Goal: Find specific page/section: Find specific page/section

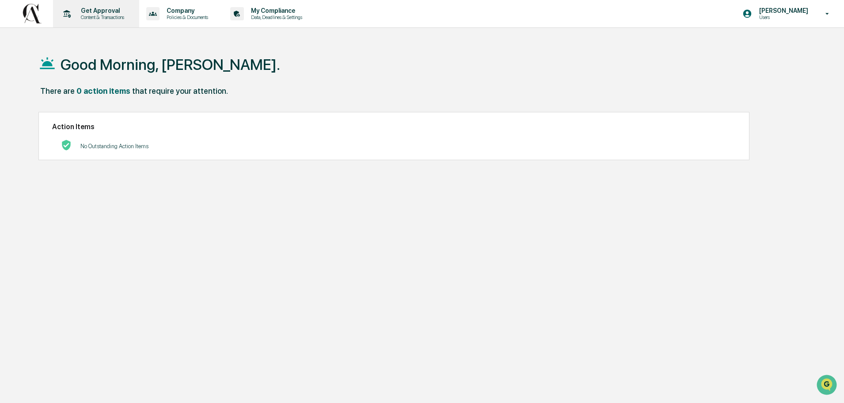
click at [95, 16] on p "Content & Transactions" at bounding box center [101, 17] width 55 height 6
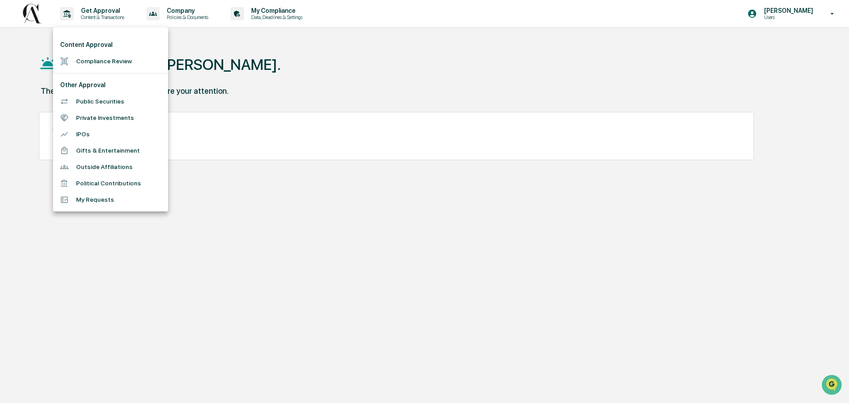
click at [193, 17] on div at bounding box center [424, 201] width 849 height 403
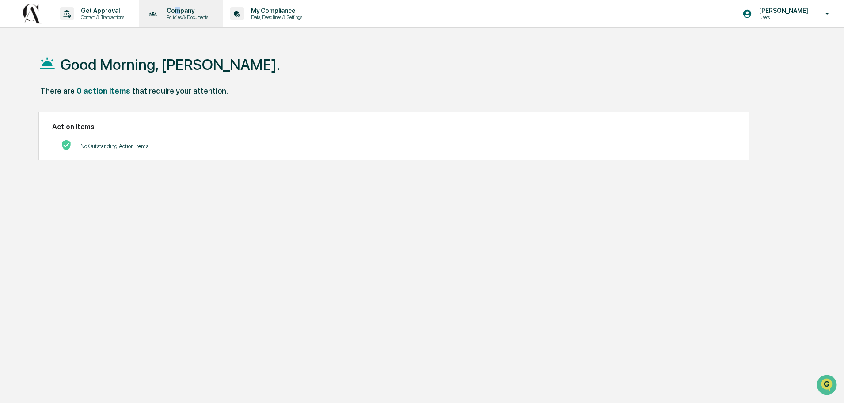
click at [181, 11] on p "Company" at bounding box center [186, 10] width 53 height 7
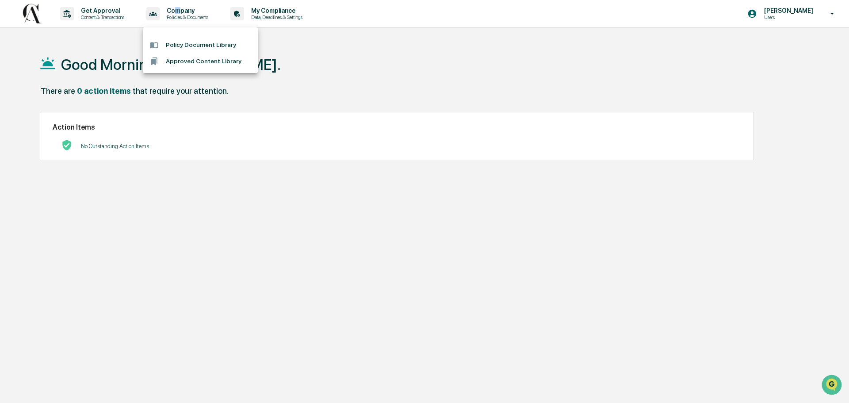
click at [210, 43] on li "Policy Document Library" at bounding box center [200, 45] width 115 height 16
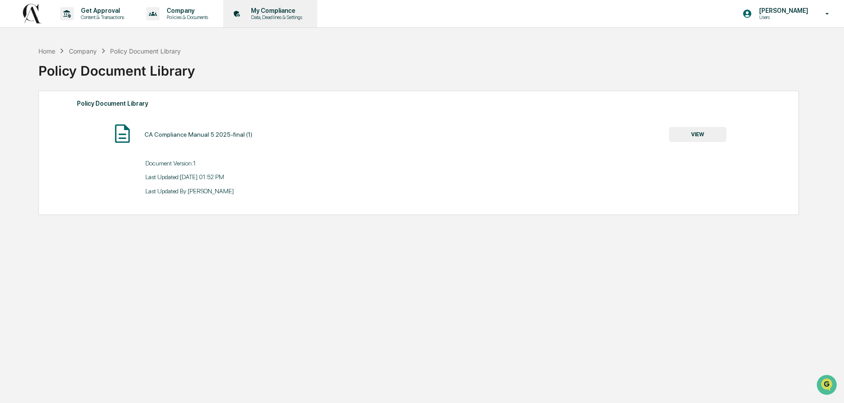
click at [278, 18] on p "Data, Deadlines & Settings" at bounding box center [275, 17] width 63 height 6
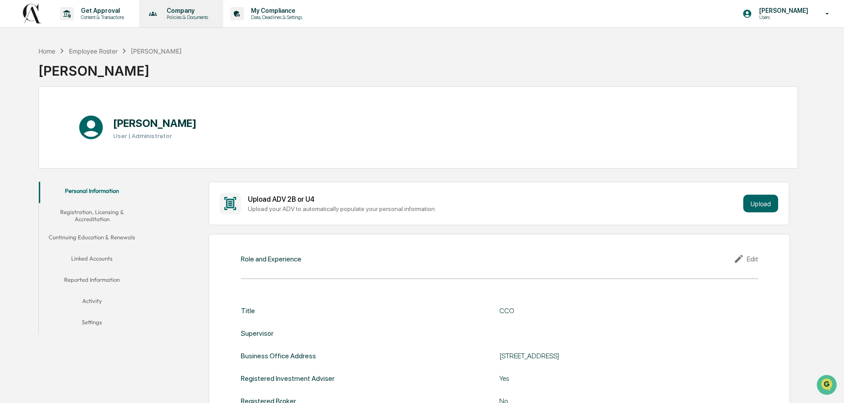
click at [192, 13] on p "Company" at bounding box center [186, 10] width 53 height 7
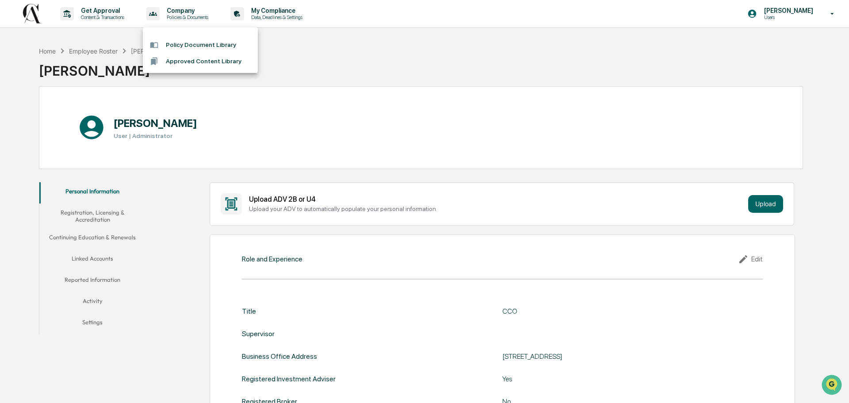
click at [195, 66] on li "Approved Content Library" at bounding box center [200, 61] width 115 height 16
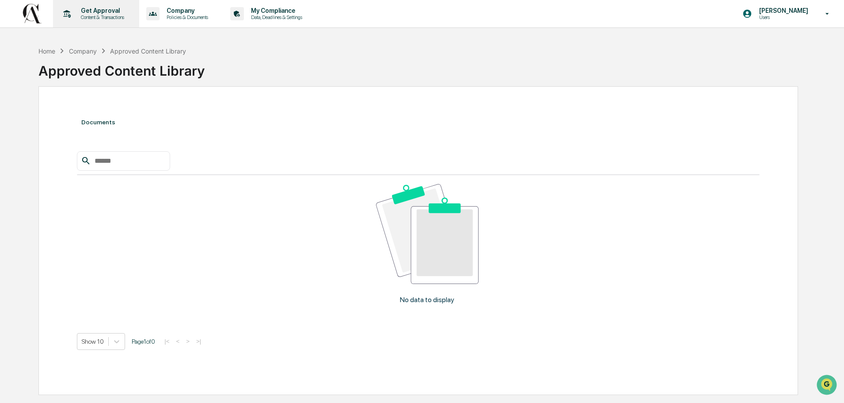
click at [98, 7] on div "Get Approval Content & Transactions" at bounding box center [95, 13] width 77 height 27
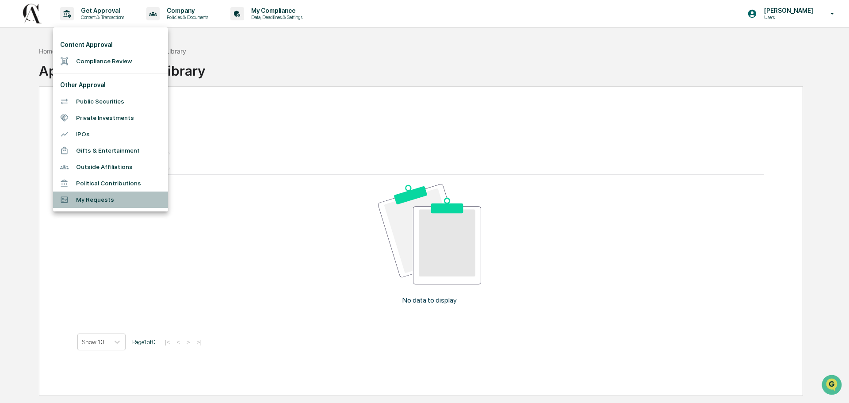
click at [122, 202] on li "My Requests" at bounding box center [110, 199] width 115 height 16
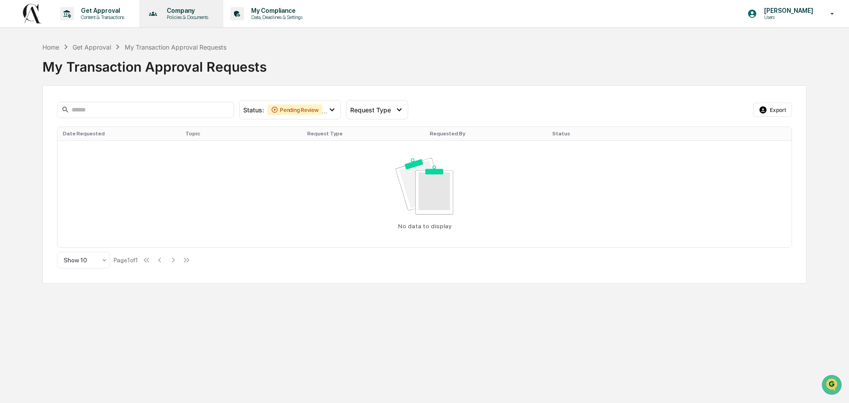
click at [193, 15] on p "Policies & Documents" at bounding box center [186, 17] width 53 height 6
click at [103, 15] on div at bounding box center [424, 201] width 849 height 403
click at [122, 19] on p "Content & Transactions" at bounding box center [101, 17] width 55 height 6
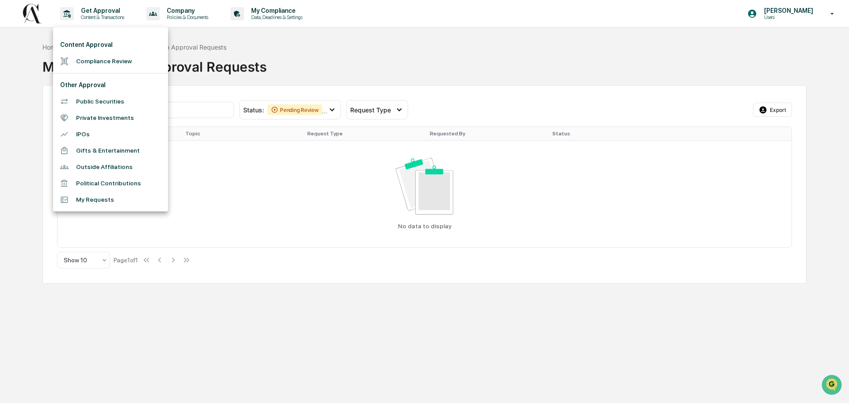
click at [111, 17] on div at bounding box center [424, 201] width 849 height 403
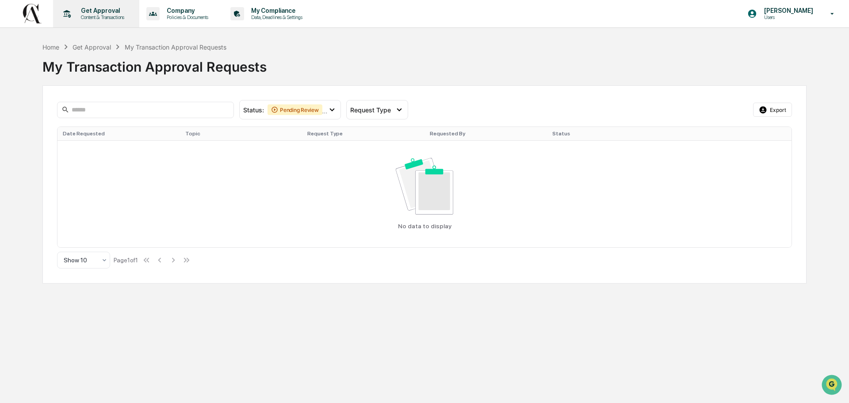
click at [110, 16] on p "Content & Transactions" at bounding box center [101, 17] width 55 height 6
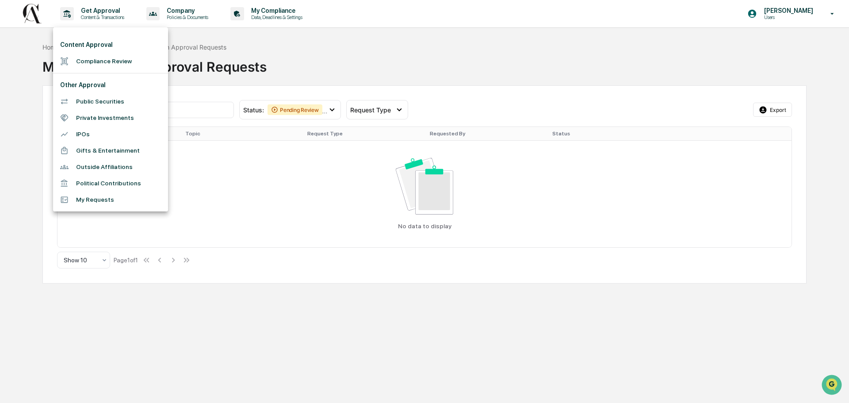
click at [195, 10] on div at bounding box center [424, 201] width 849 height 403
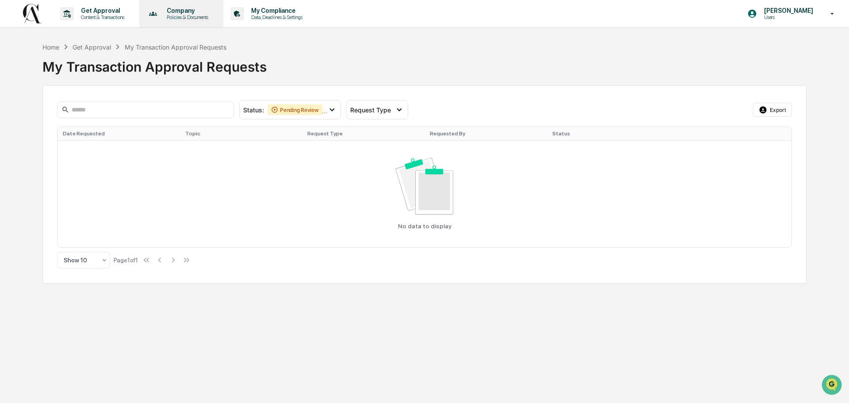
click at [194, 14] on p "Policies & Documents" at bounding box center [186, 17] width 53 height 6
click at [286, 10] on div at bounding box center [424, 201] width 849 height 403
click at [287, 12] on p "My Compliance" at bounding box center [275, 10] width 63 height 7
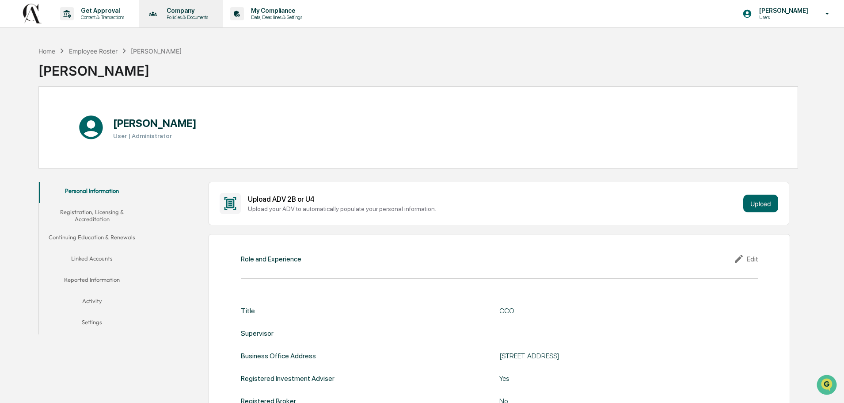
click at [187, 15] on p "Policies & Documents" at bounding box center [186, 17] width 53 height 6
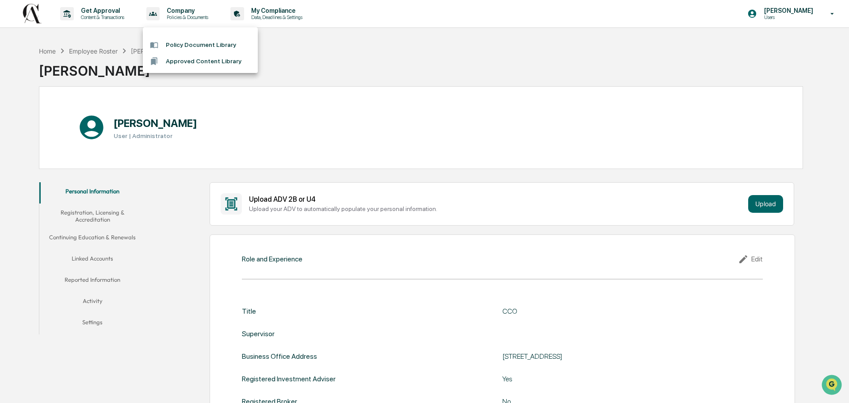
click at [785, 11] on div at bounding box center [424, 201] width 849 height 403
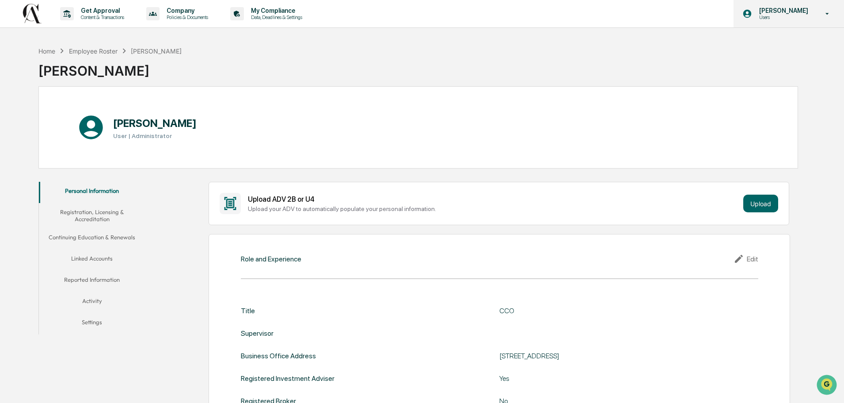
click at [828, 15] on icon at bounding box center [827, 14] width 15 height 8
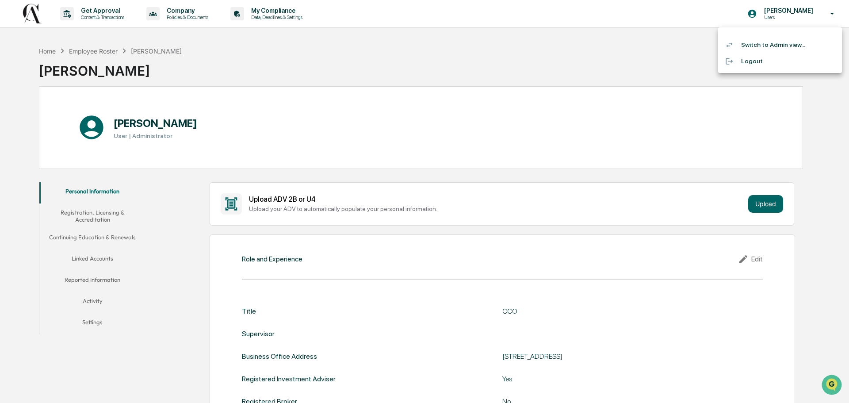
click at [747, 50] on li "Switch to Admin view..." at bounding box center [780, 45] width 124 height 16
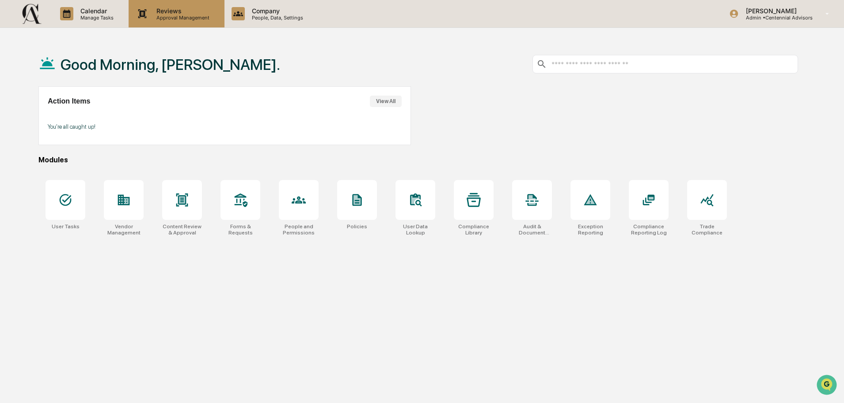
click at [171, 12] on p "Reviews" at bounding box center [181, 11] width 65 height 8
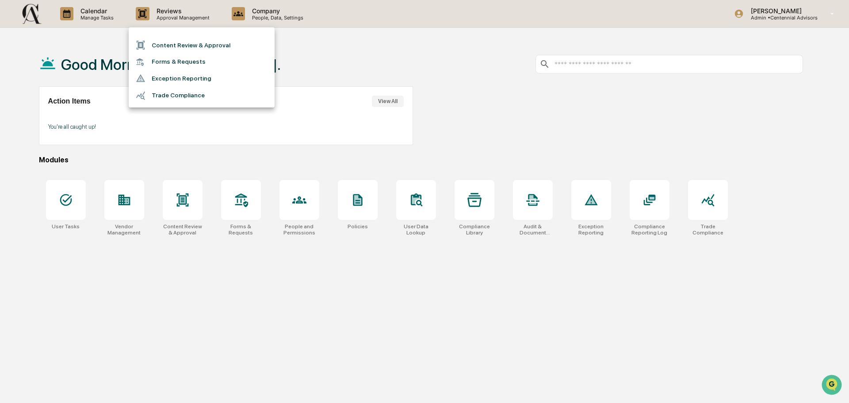
click at [263, 14] on div at bounding box center [424, 201] width 849 height 403
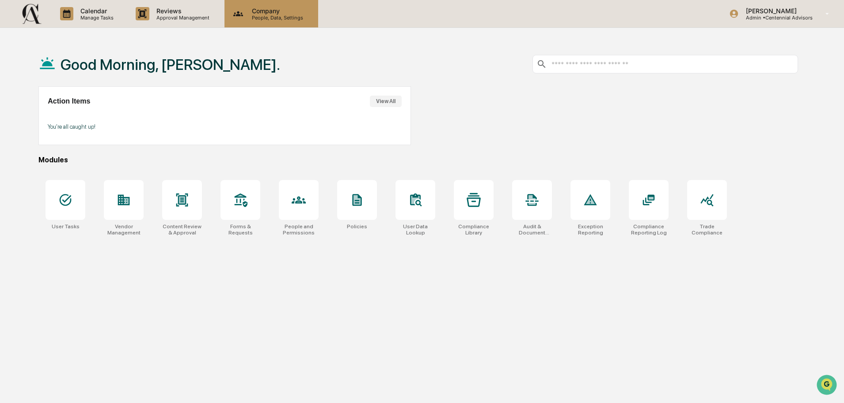
click at [272, 11] on p "Company" at bounding box center [276, 11] width 63 height 8
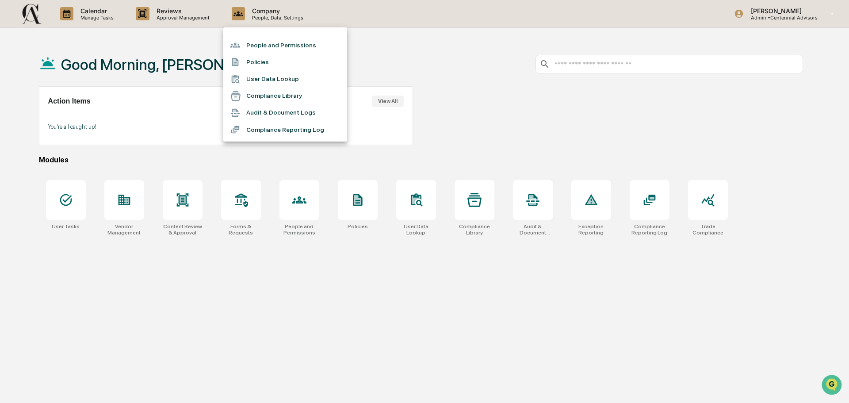
drag, startPoint x: 164, startPoint y: 8, endPoint x: 171, endPoint y: 11, distance: 8.1
click at [164, 8] on div at bounding box center [424, 201] width 849 height 403
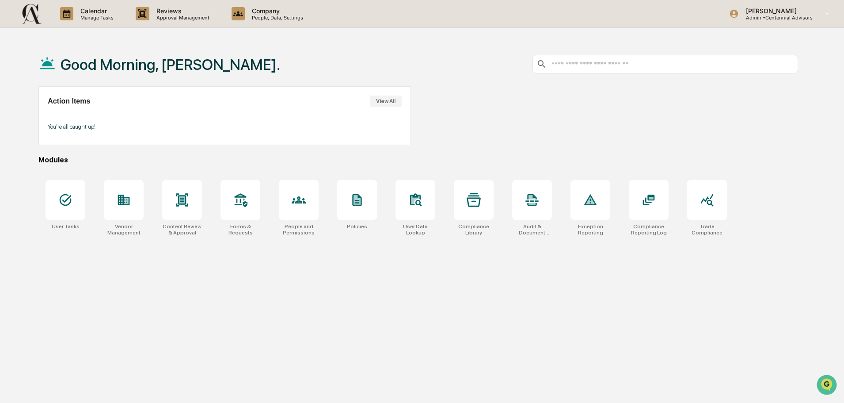
click at [174, 11] on p "Reviews" at bounding box center [181, 11] width 65 height 8
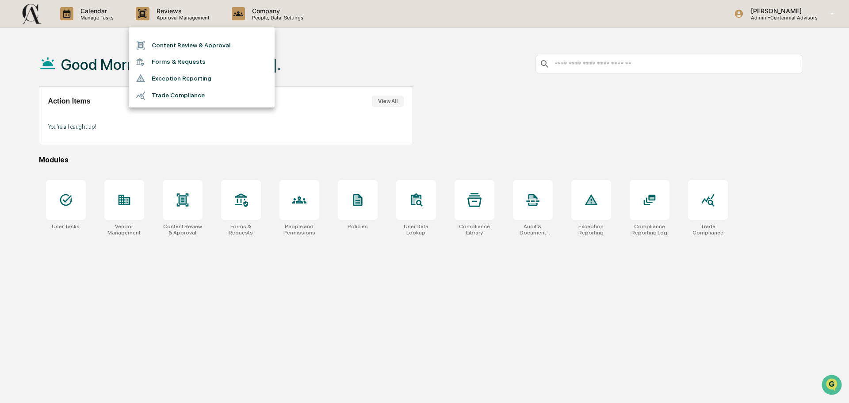
click at [279, 15] on div at bounding box center [424, 201] width 849 height 403
click at [279, 15] on div "Content Review & Approval Forms & Requests Exception Reporting Trade Compliance" at bounding box center [422, 201] width 844 height 403
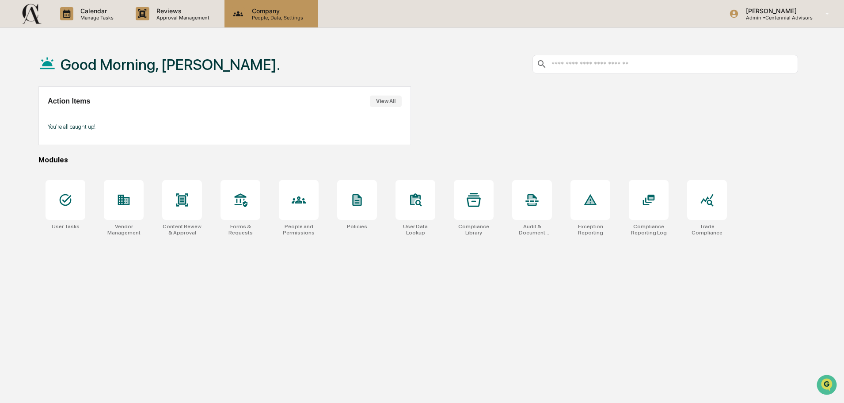
click at [276, 16] on p "People, Data, Settings" at bounding box center [276, 18] width 63 height 6
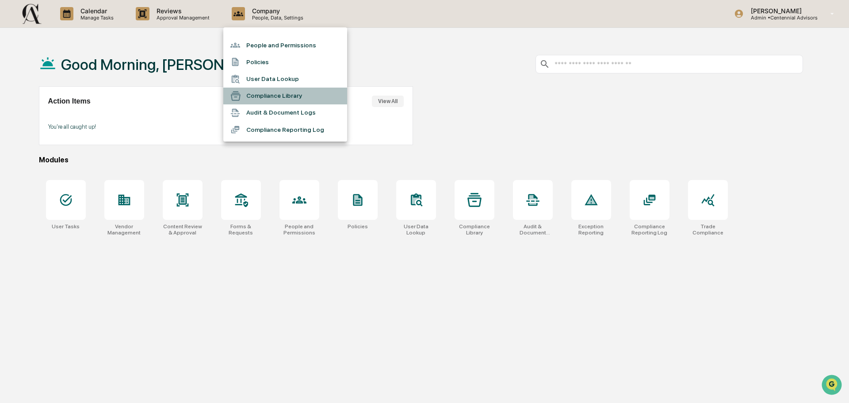
click at [309, 94] on li "Compliance Library" at bounding box center [285, 96] width 124 height 17
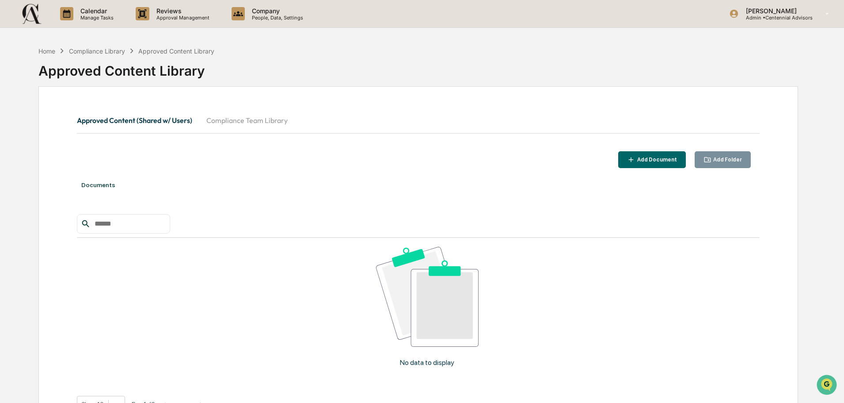
click at [250, 122] on button "Compliance Team Library" at bounding box center [246, 120] width 95 height 21
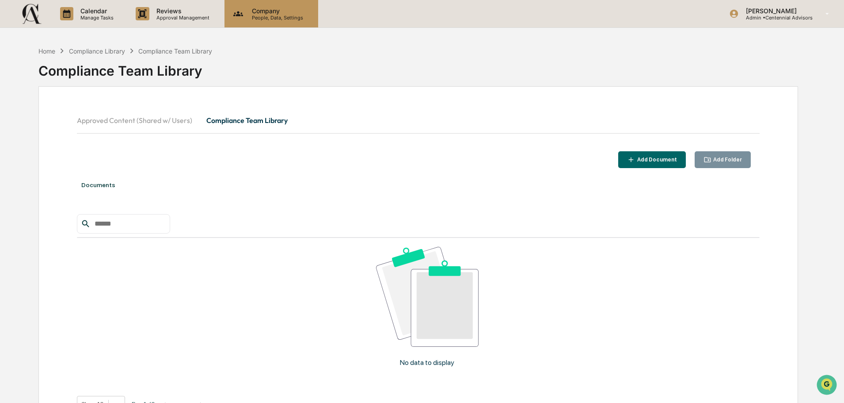
click at [262, 7] on p "Company" at bounding box center [276, 11] width 63 height 8
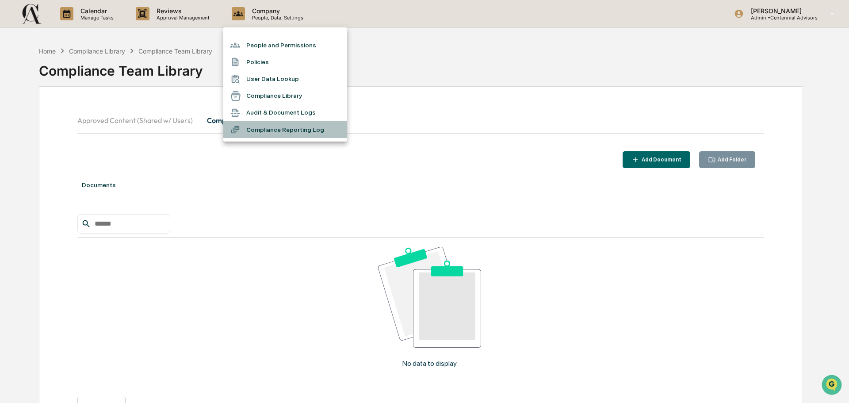
click at [279, 131] on li "Compliance Reporting Log" at bounding box center [285, 129] width 124 height 17
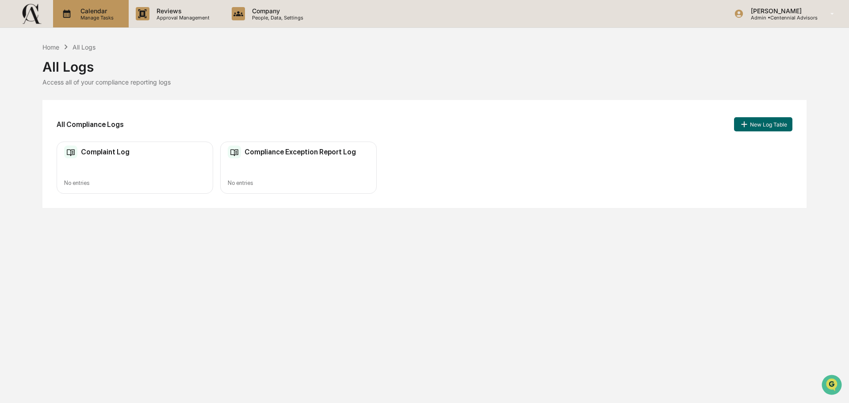
click at [103, 11] on p "Calendar" at bounding box center [95, 11] width 45 height 8
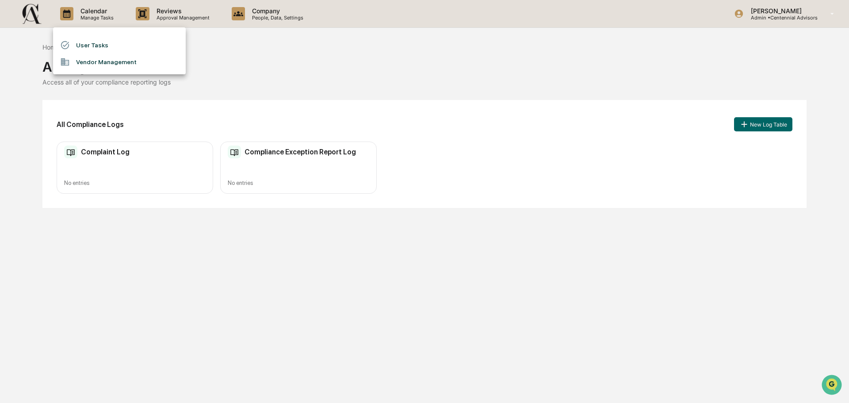
click at [91, 45] on li "User Tasks" at bounding box center [119, 45] width 133 height 17
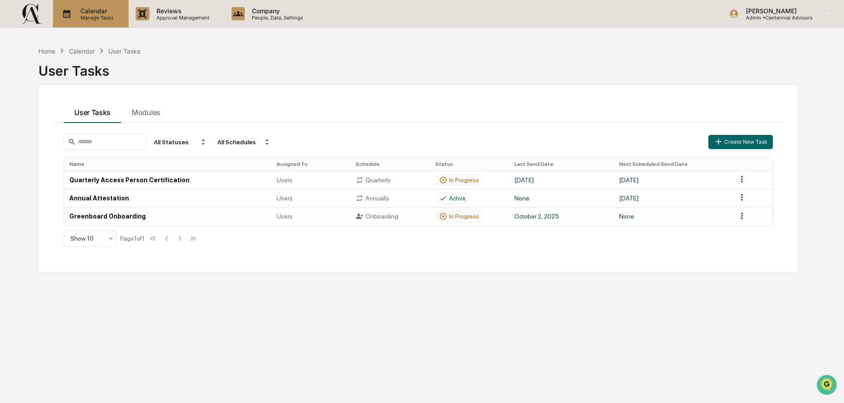
click at [93, 17] on p "Manage Tasks" at bounding box center [95, 18] width 45 height 6
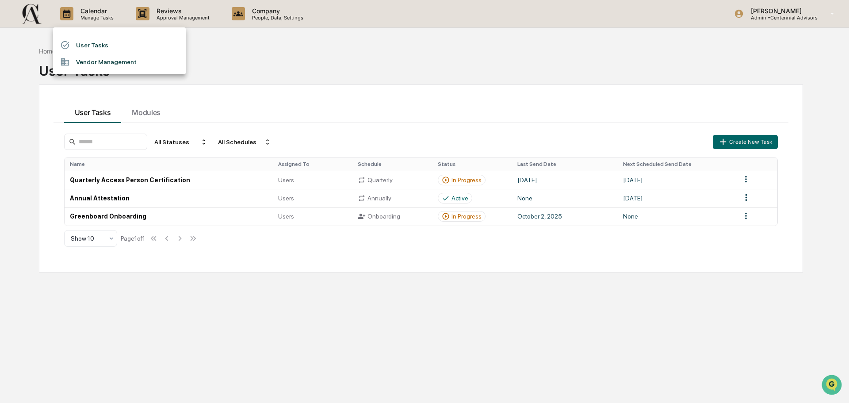
click at [405, 67] on div at bounding box center [424, 201] width 849 height 403
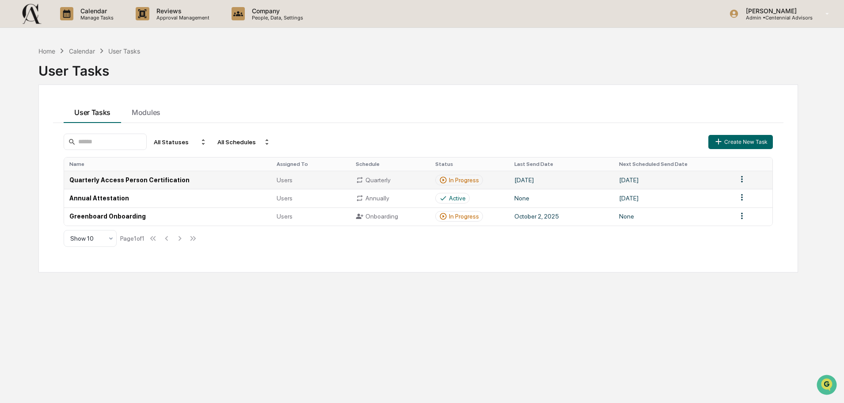
click at [162, 181] on td "Quarterly Access Person Certification" at bounding box center [167, 180] width 207 height 18
